Goal: Transaction & Acquisition: Purchase product/service

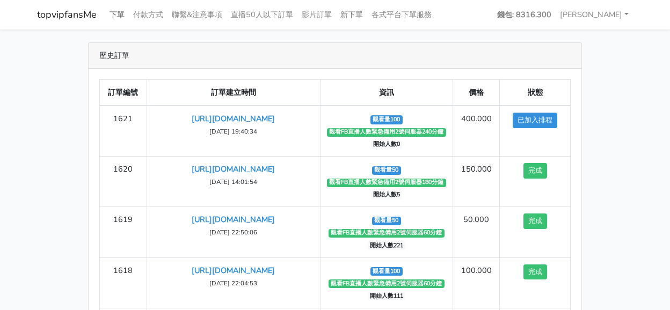
drag, startPoint x: 123, startPoint y: 12, endPoint x: 128, endPoint y: 32, distance: 20.3
click at [123, 12] on link "下單" at bounding box center [117, 14] width 24 height 21
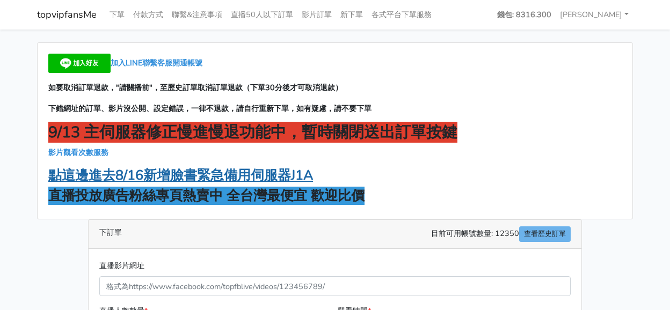
click at [212, 173] on strong "點這邊進去8/16新增臉書緊急備用伺服器J1A" at bounding box center [180, 175] width 265 height 18
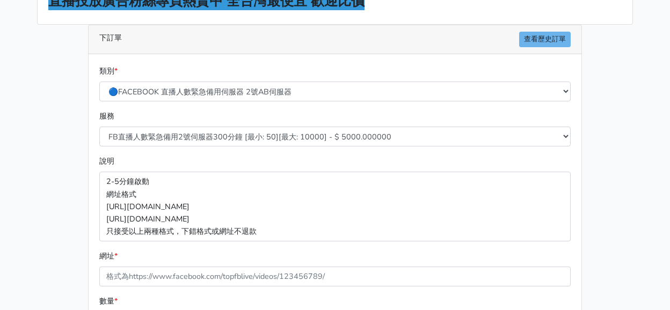
scroll to position [107, 0]
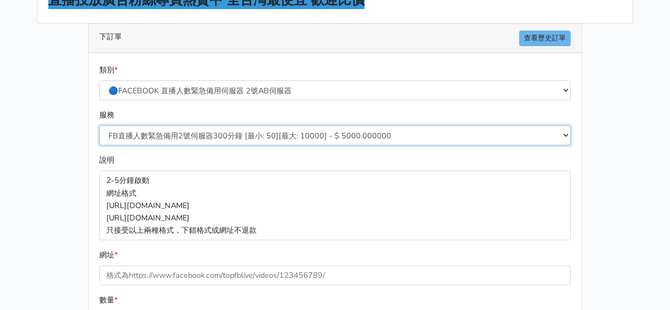
click at [216, 140] on select "FB直播人數緊急備用2號伺服器300分鐘 [最小: 50][最大: 10000] - $ 5000.000000 FB直播人數緊急備用2號伺服器60分鐘 [最…" at bounding box center [334, 136] width 471 height 20
click at [244, 137] on select "FB直播人數緊急備用2號伺服器300分鐘 [最小: 50][最大: 10000] - $ 5000.000000 FB直播人數緊急備用2號伺服器60分鐘 [最…" at bounding box center [334, 136] width 471 height 20
select select "577"
click at [99, 126] on select "FB直播人數緊急備用2號伺服器300分鐘 [最小: 50][最大: 10000] - $ 5000.000000 FB直播人數緊急備用2號伺服器60分鐘 [最…" at bounding box center [334, 136] width 471 height 20
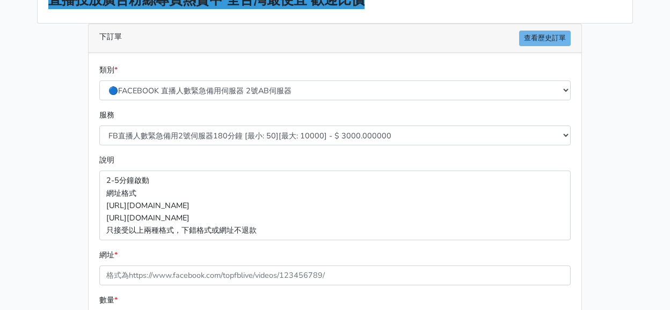
drag, startPoint x: 540, startPoint y: 109, endPoint x: 529, endPoint y: 108, distance: 10.7
click at [540, 109] on div "服務 FB直播人數緊急備用2號伺服器300分鐘 [最小: 50][最大: 10000] - $ 5000.000000 FB直播人數緊急備用2號伺服器60分鐘…" at bounding box center [335, 127] width 476 height 36
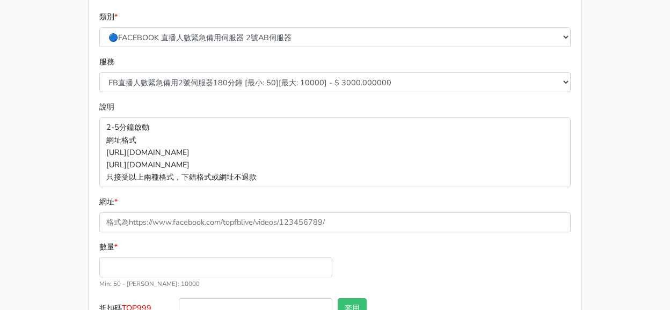
scroll to position [237, 0]
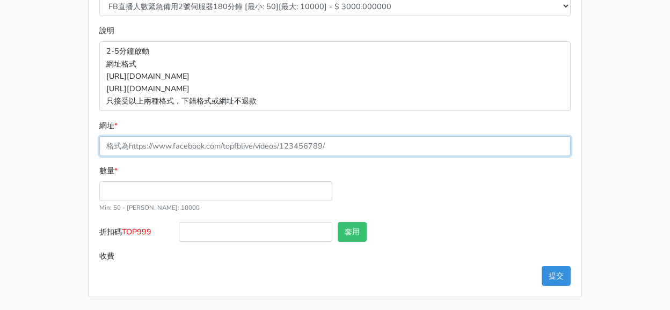
drag, startPoint x: 216, startPoint y: 138, endPoint x: 214, endPoint y: 144, distance: 5.6
click at [216, 138] on input "網址 *" at bounding box center [334, 146] width 471 height 20
paste input "https://www.facebook.com/100083399346069/videos/1219658686869736"
type input "https://www.facebook.com/100083399346069/videos/1219658686869736"
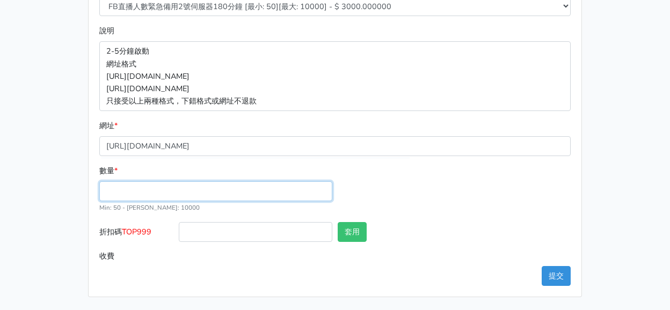
click at [187, 192] on input "數量 *" at bounding box center [215, 191] width 233 height 20
type input "50"
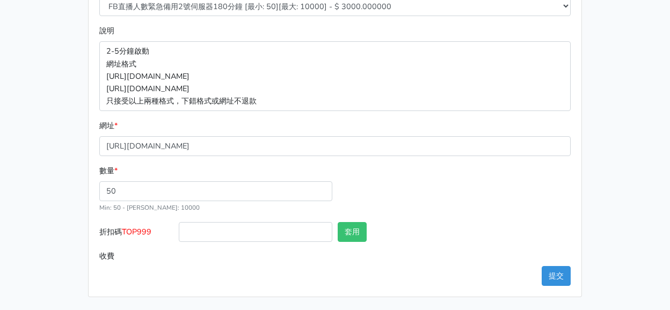
type input "150.000"
click at [144, 226] on span "TOP999" at bounding box center [137, 231] width 30 height 11
click at [179, 226] on input "折扣碼 TOP999" at bounding box center [255, 232] width 153 height 20
click at [144, 226] on span "TOP999" at bounding box center [137, 231] width 30 height 11
click at [179, 226] on input "折扣碼 TOP999" at bounding box center [255, 232] width 153 height 20
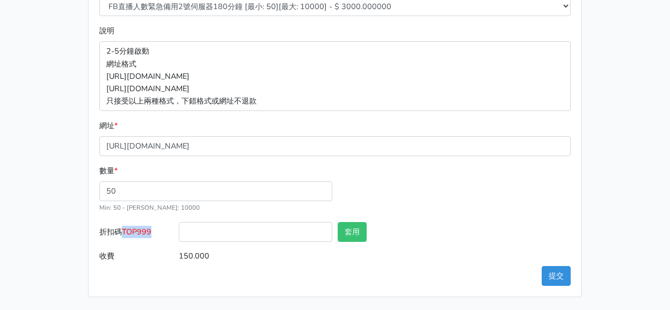
copy span "TOP999"
click at [238, 228] on input "折扣碼 TOP999" at bounding box center [255, 232] width 153 height 20
paste input "TOP999"
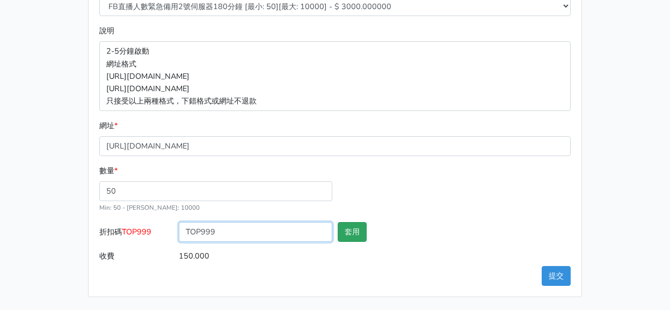
type input "TOP999"
click at [353, 236] on button "套用" at bounding box center [352, 232] width 29 height 20
type input "套用失敗"
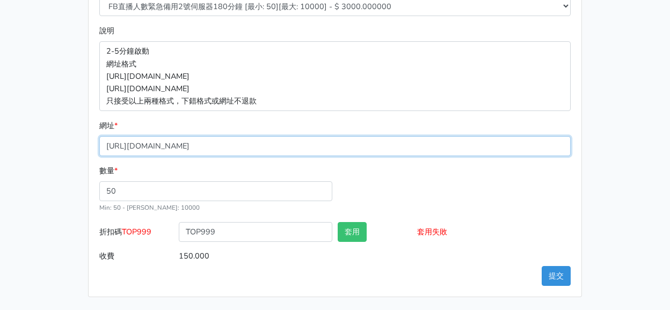
click at [241, 150] on input "https://www.facebook.com/100083399346069/videos/1219658686869736" at bounding box center [334, 146] width 471 height 20
paste input "text"
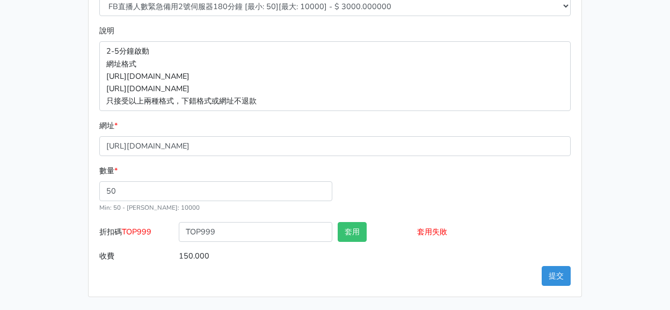
drag, startPoint x: 591, startPoint y: 148, endPoint x: 330, endPoint y: 134, distance: 261.1
click at [586, 145] on div "8/16 新增FACEBOOK臉書直播人數緊急伺服器J1 8/27新增FACEBOOK臉書直播人數緊急備用伺服器30人20人 伺服器J2、J3 直播投放廣告粉…" at bounding box center [335, 52] width 612 height 492
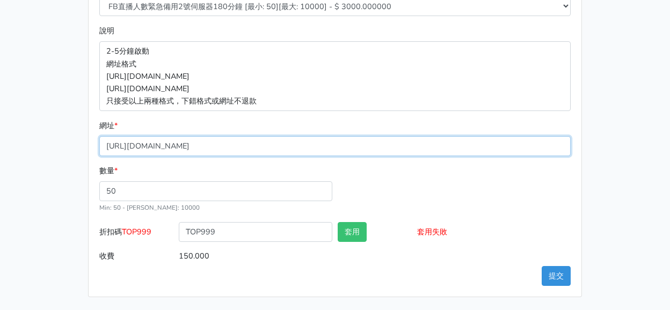
drag, startPoint x: 308, startPoint y: 143, endPoint x: -63, endPoint y: 135, distance: 370.9
paste input "s/1219658686869736"
type input "https://www.facebook.com/100083399346069/videos/1219658686869736"
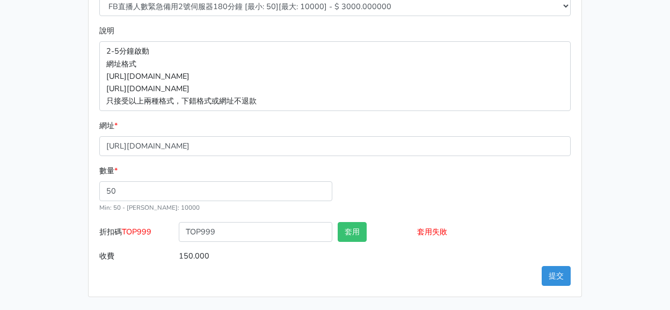
click at [385, 176] on div "數量 * 50 Min: 50 - Max: 10000" at bounding box center [335, 193] width 476 height 57
click at [548, 267] on button "提交" at bounding box center [555, 276] width 29 height 20
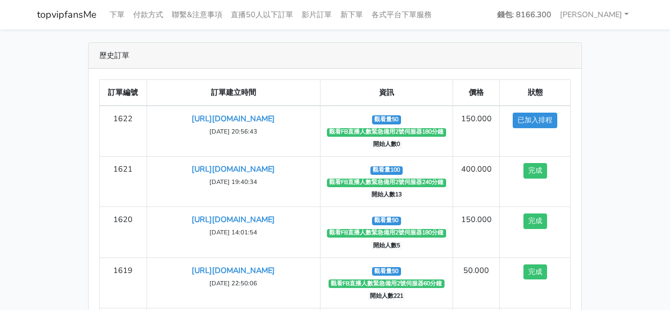
click at [373, 55] on div "歷史訂單" at bounding box center [335, 56] width 493 height 26
